Goal: Information Seeking & Learning: Learn about a topic

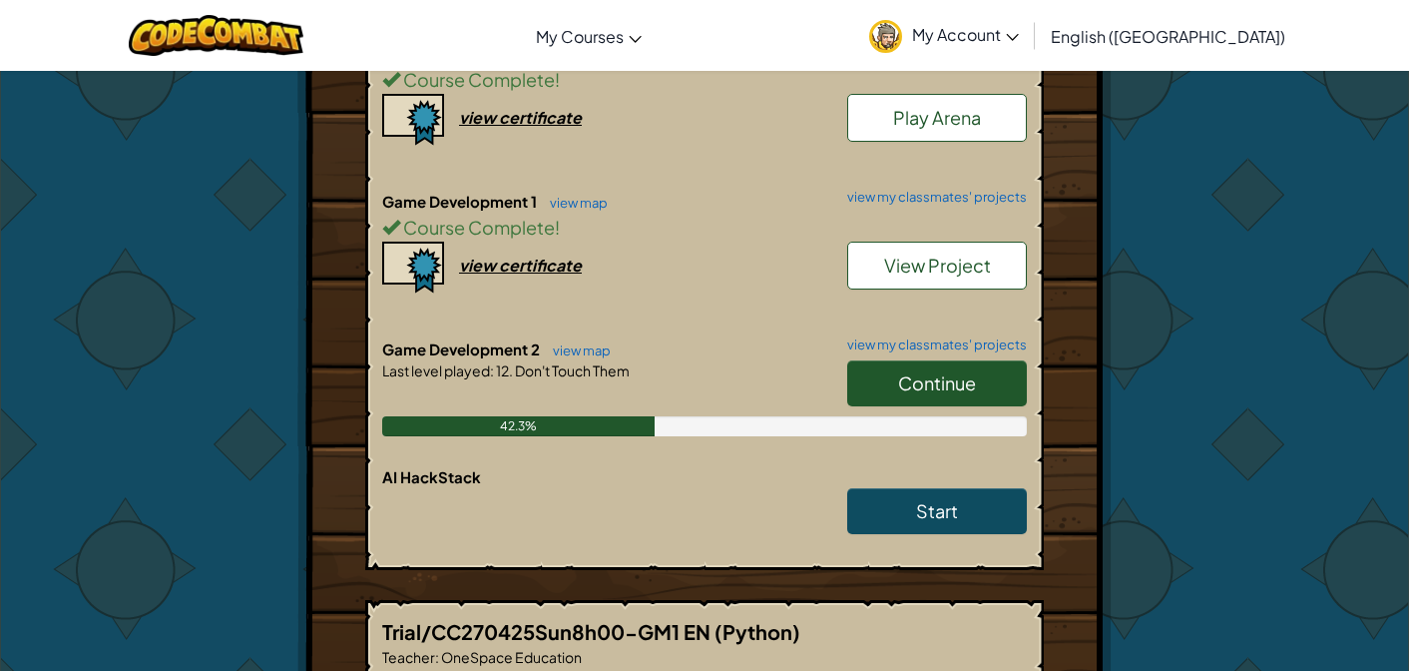
scroll to position [678, 0]
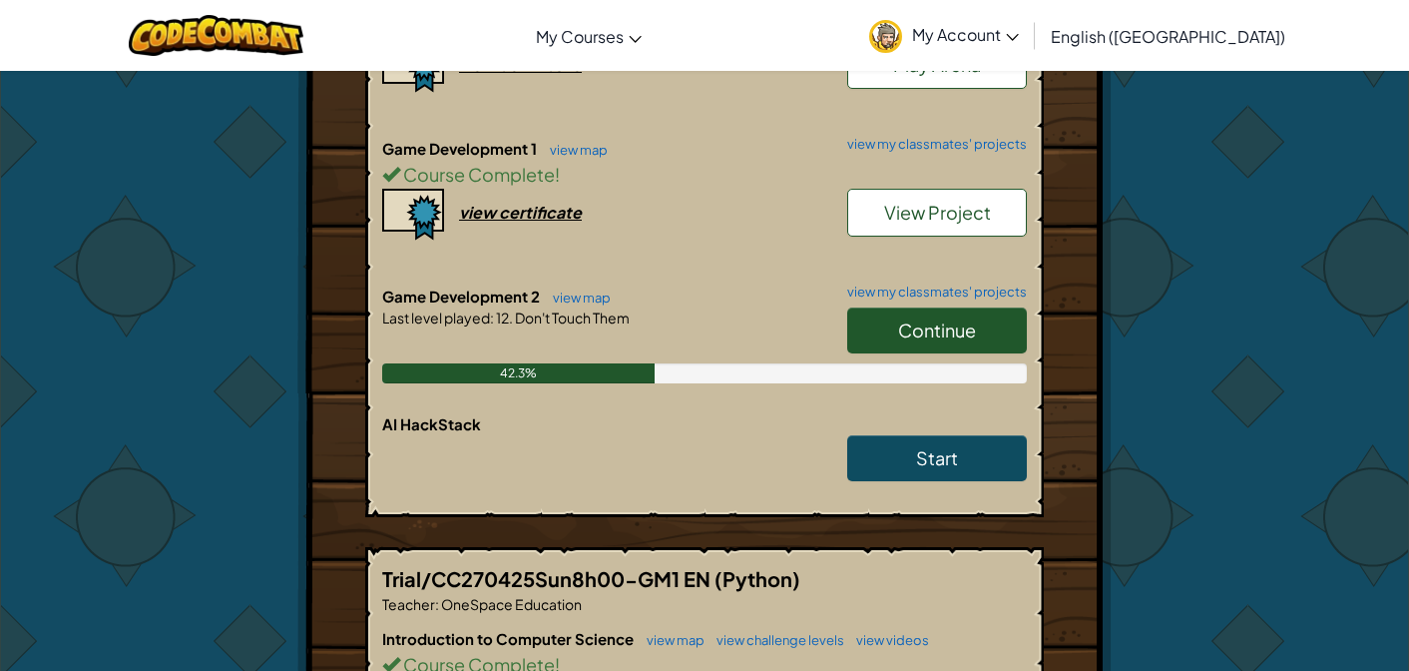
click at [911, 344] on link "Continue" at bounding box center [937, 330] width 180 height 46
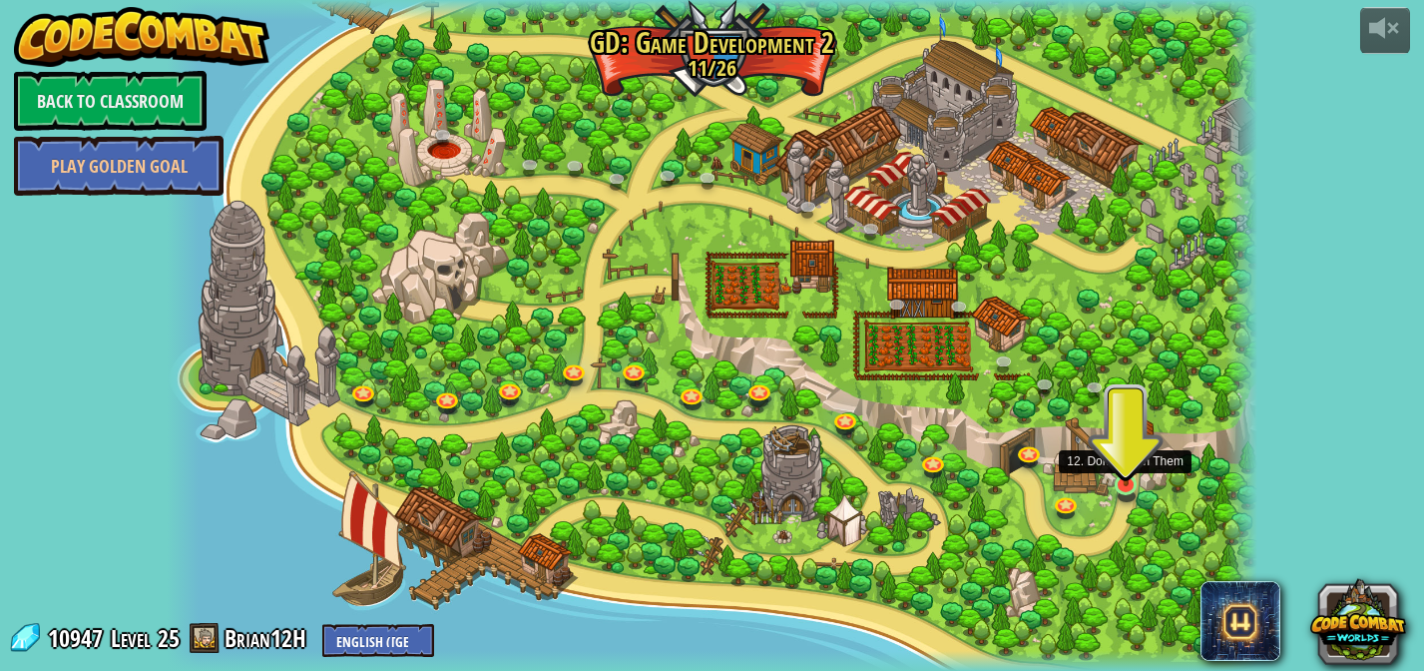
click at [1129, 473] on img at bounding box center [1126, 455] width 27 height 62
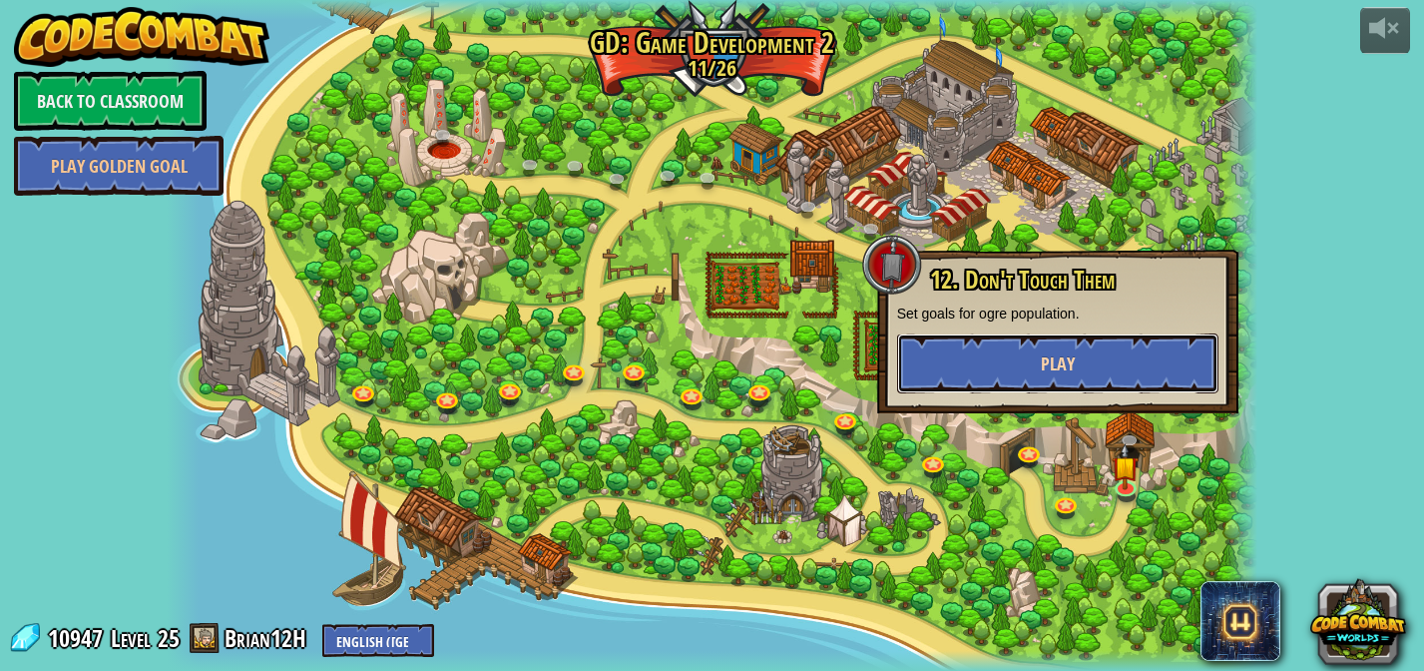
click at [1103, 391] on button "Play" at bounding box center [1057, 363] width 321 height 60
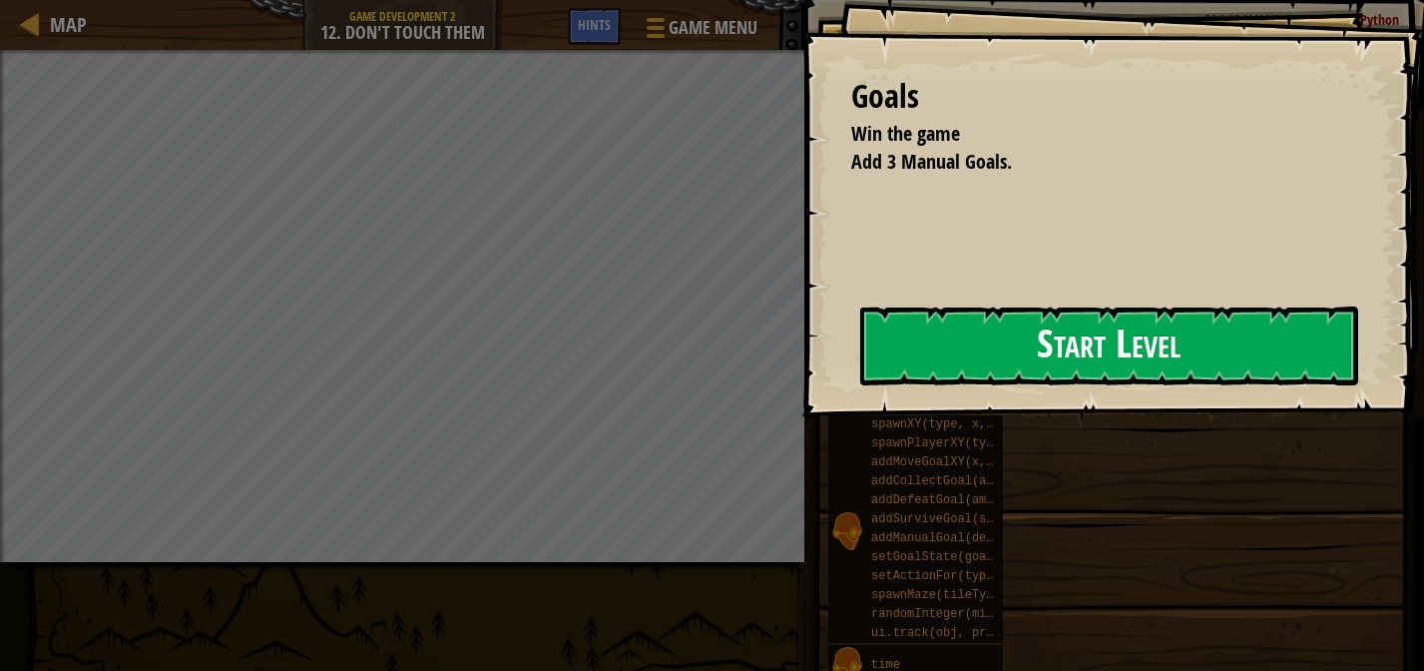
click at [1027, 383] on button "Start Level" at bounding box center [1109, 345] width 498 height 79
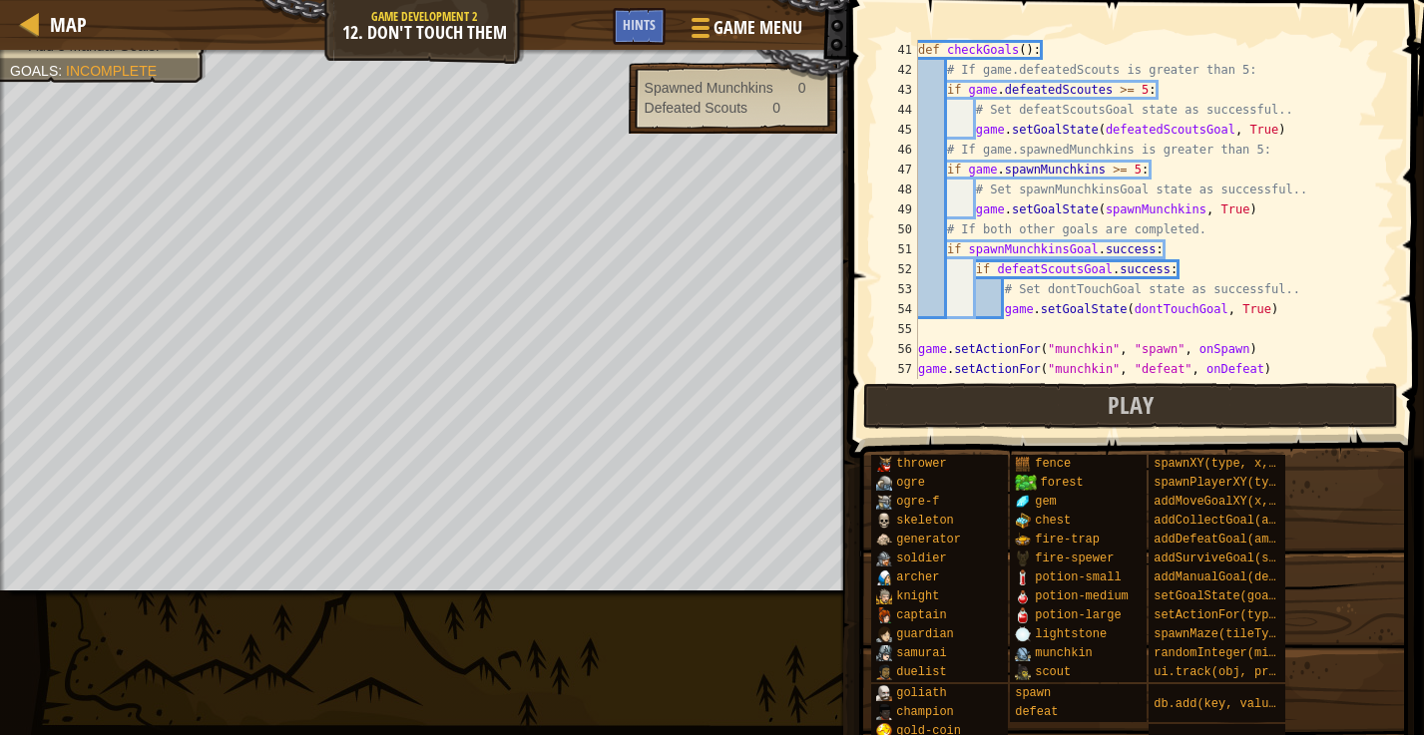
scroll to position [758, 0]
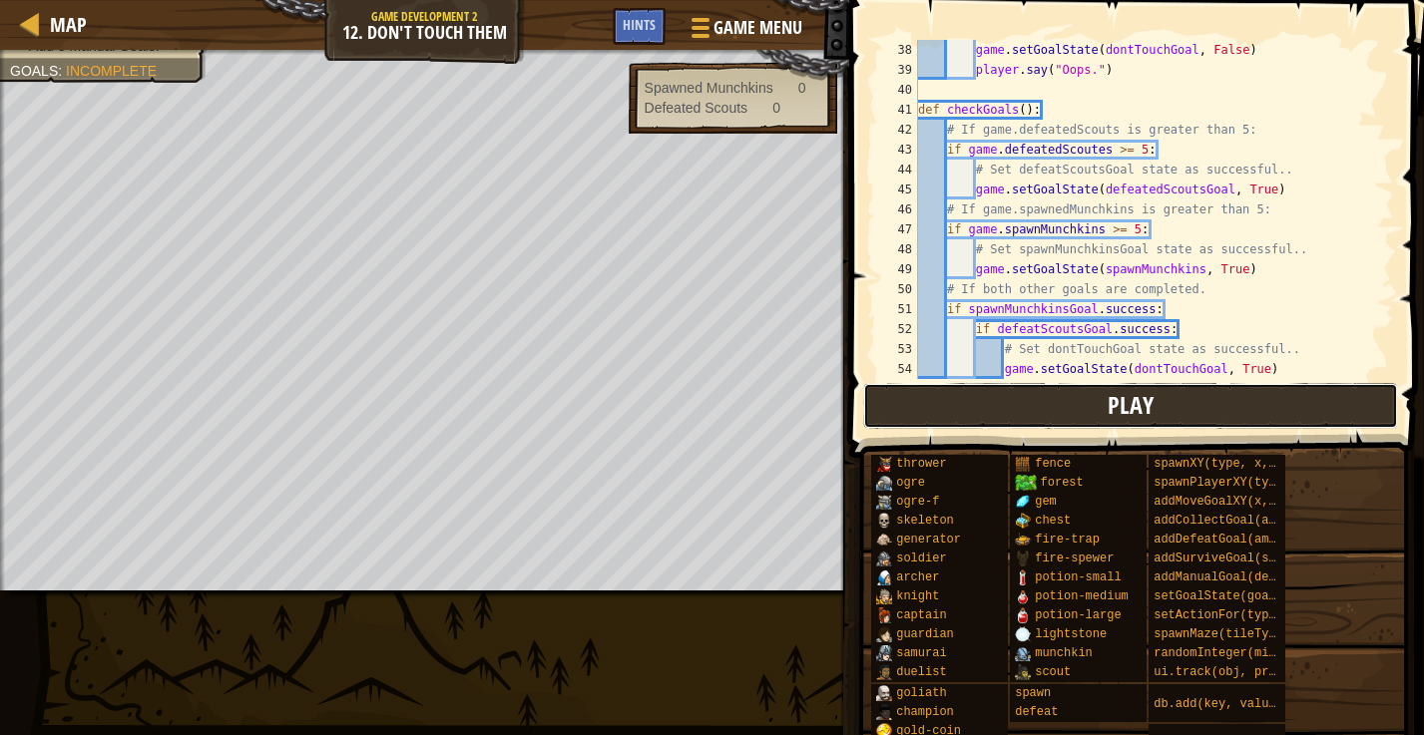
click at [1162, 420] on button "Play" at bounding box center [1130, 406] width 535 height 46
